Goal: Task Accomplishment & Management: Use online tool/utility

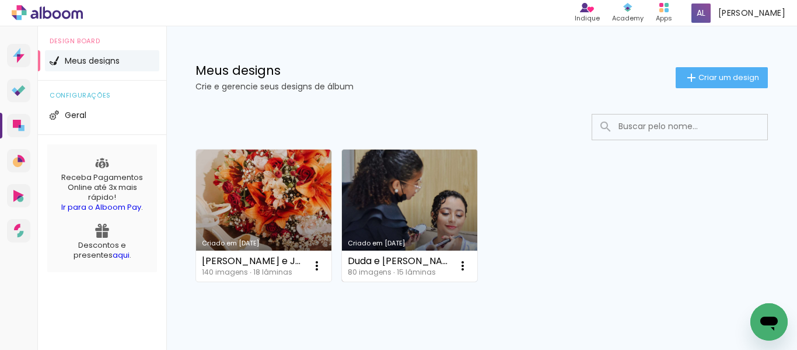
click at [395, 224] on link "Criado em [DATE]" at bounding box center [409, 215] width 135 height 132
